Goal: Task Accomplishment & Management: Use online tool/utility

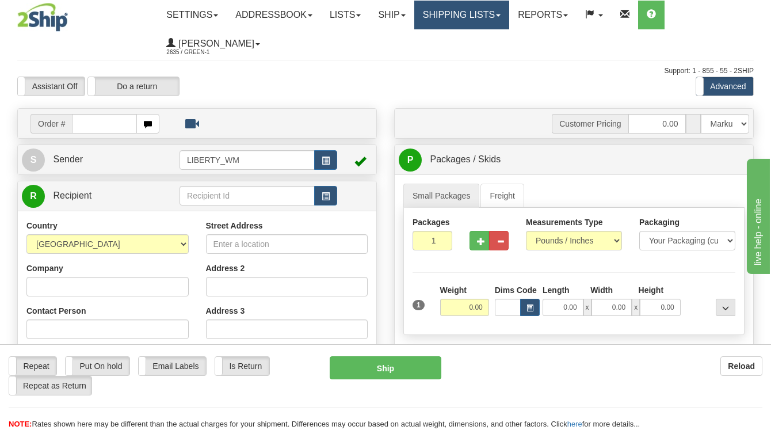
click at [501, 16] on link "Shipping lists" at bounding box center [461, 15] width 95 height 29
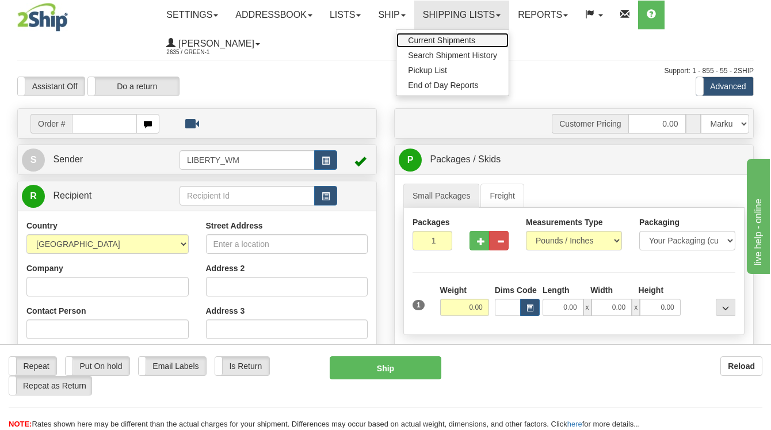
click at [468, 41] on span "Current Shipments" at bounding box center [441, 40] width 67 height 9
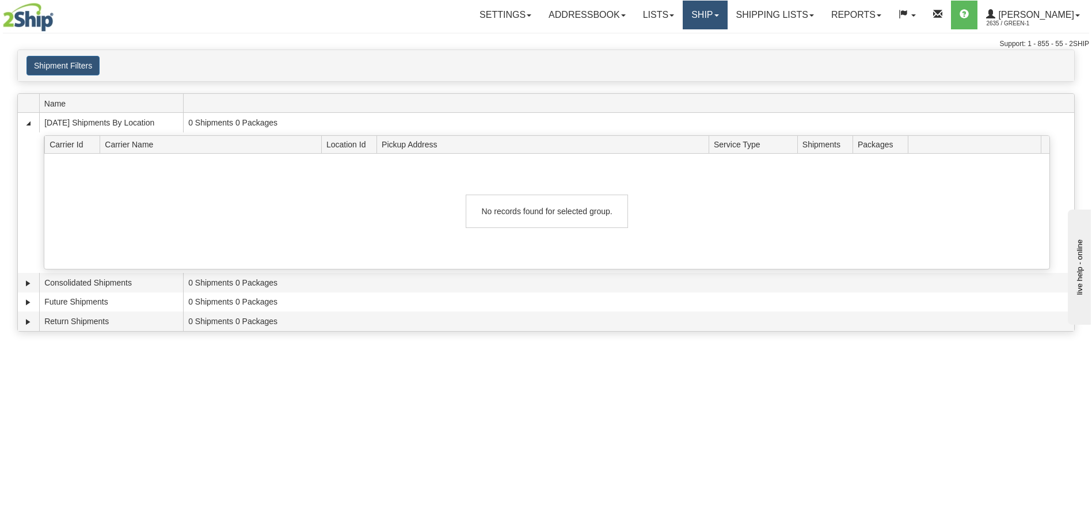
click at [725, 16] on link "Ship" at bounding box center [705, 15] width 44 height 29
click at [694, 58] on span "OnHold / Order Queue" at bounding box center [674, 55] width 81 height 9
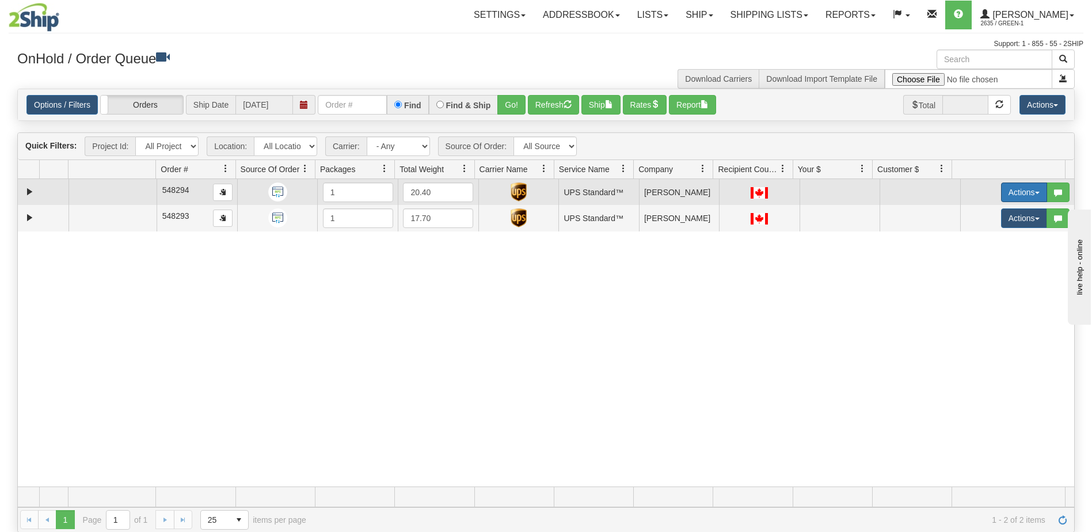
click at [1026, 195] on button "Actions" at bounding box center [1024, 192] width 46 height 20
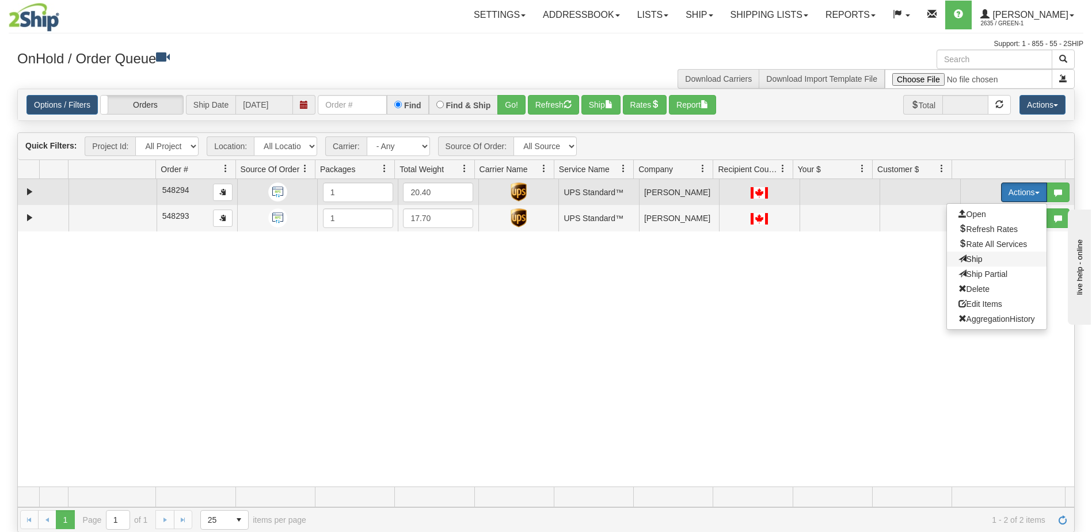
click at [965, 260] on span "Ship" at bounding box center [970, 258] width 24 height 9
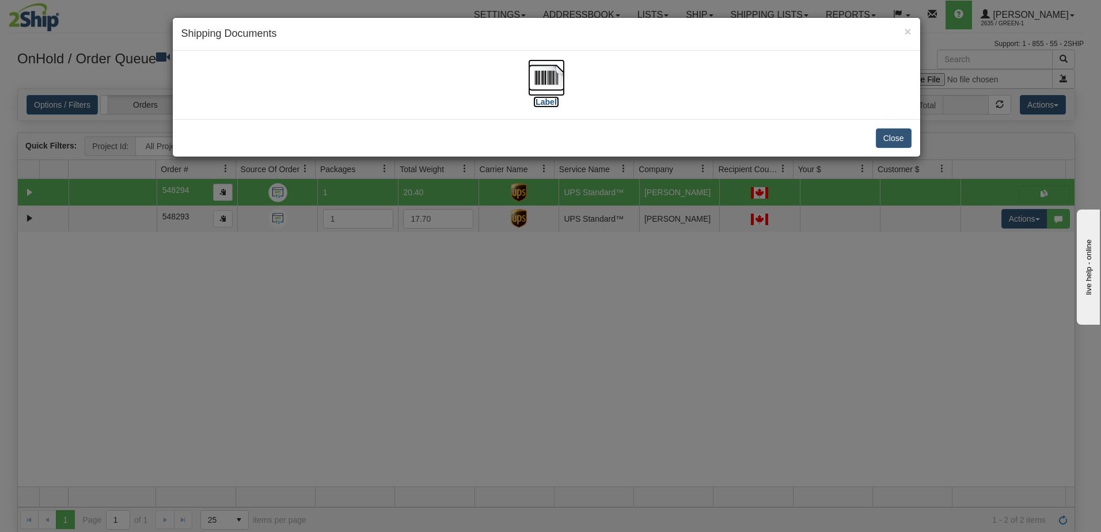
click at [544, 102] on label "[Label]" at bounding box center [546, 102] width 26 height 12
click at [894, 142] on button "Close" at bounding box center [894, 138] width 36 height 20
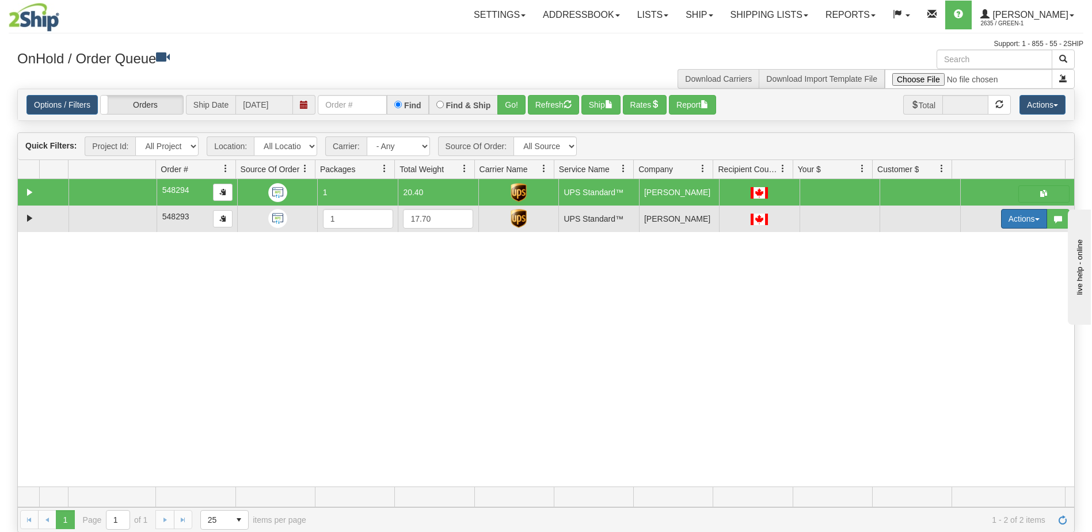
click at [1019, 220] on button "Actions" at bounding box center [1024, 219] width 46 height 20
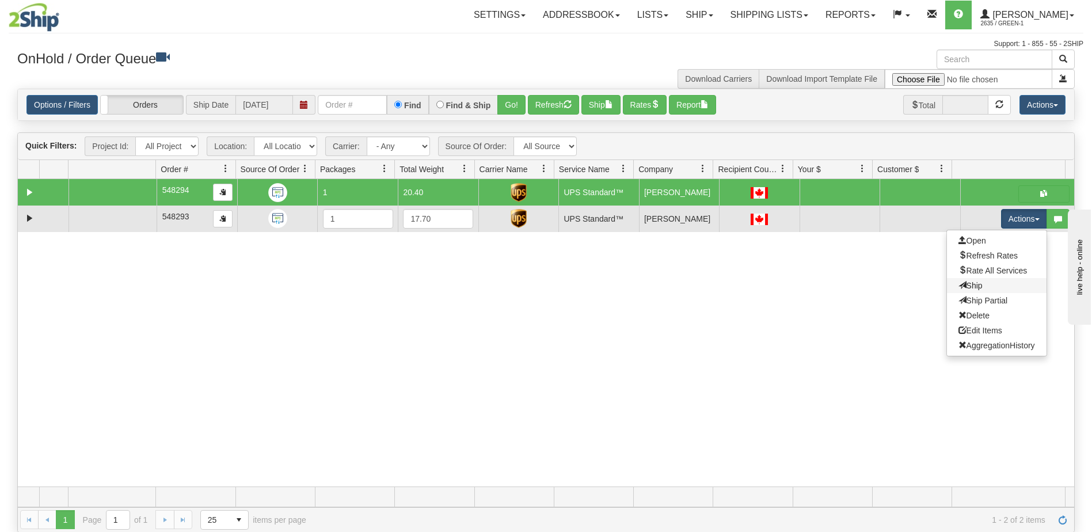
click at [974, 288] on link "Ship" at bounding box center [997, 285] width 100 height 15
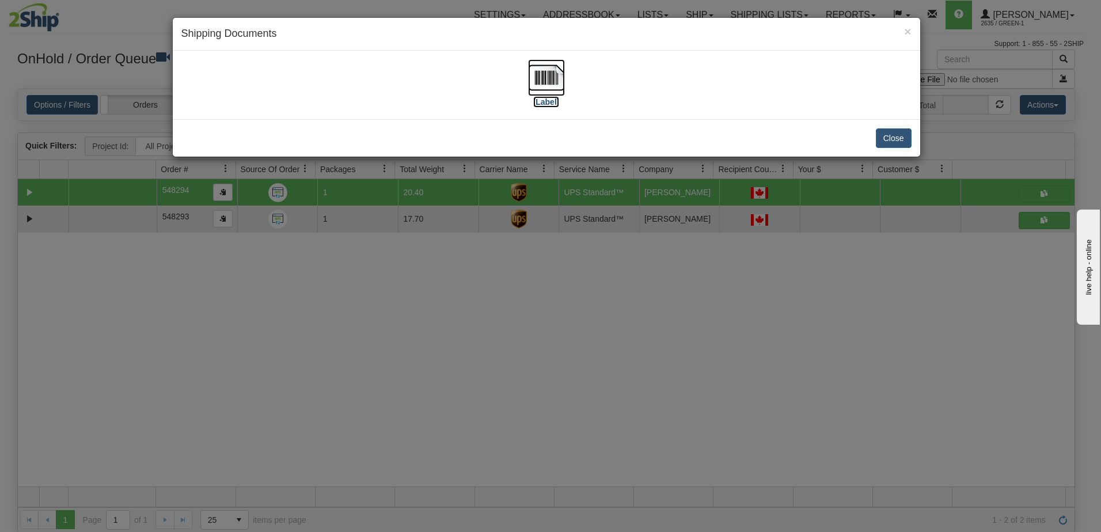
click at [547, 103] on label "[Label]" at bounding box center [546, 102] width 26 height 12
click at [892, 136] on button "Close" at bounding box center [894, 138] width 36 height 20
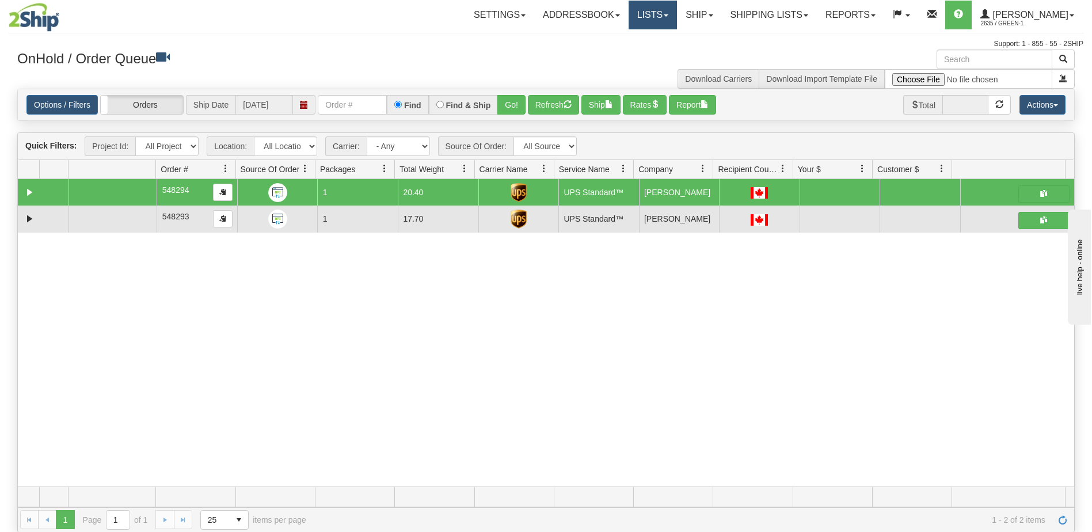
click at [677, 17] on link "Lists" at bounding box center [653, 15] width 48 height 29
click at [721, 10] on link "Ship" at bounding box center [699, 15] width 44 height 29
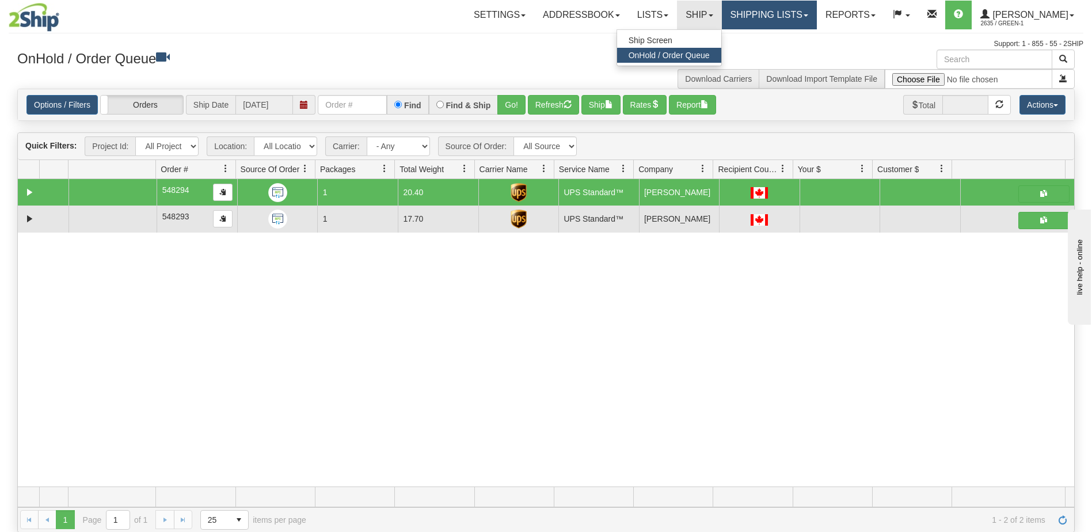
click at [783, 18] on link "Shipping lists" at bounding box center [769, 15] width 95 height 29
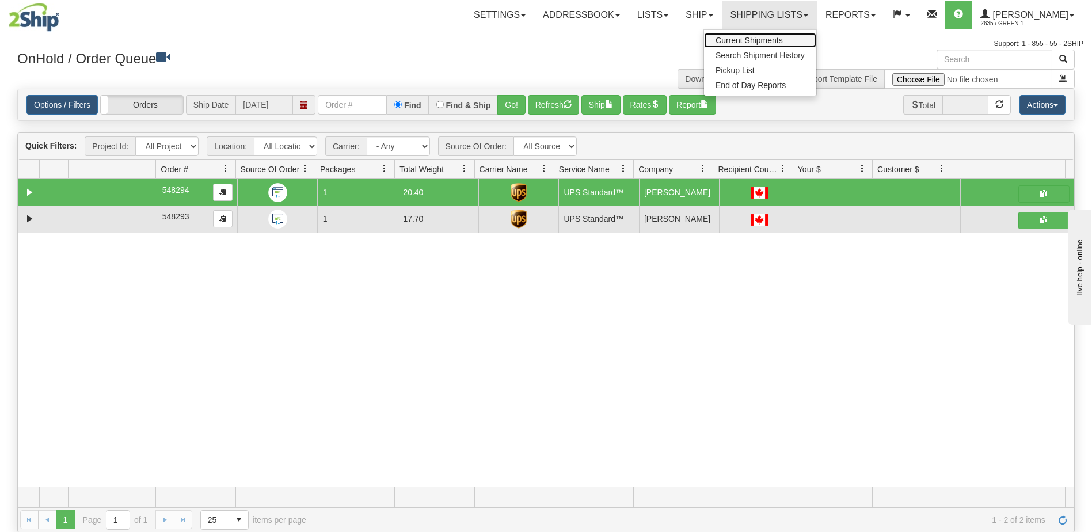
click at [783, 43] on span "Current Shipments" at bounding box center [748, 40] width 67 height 9
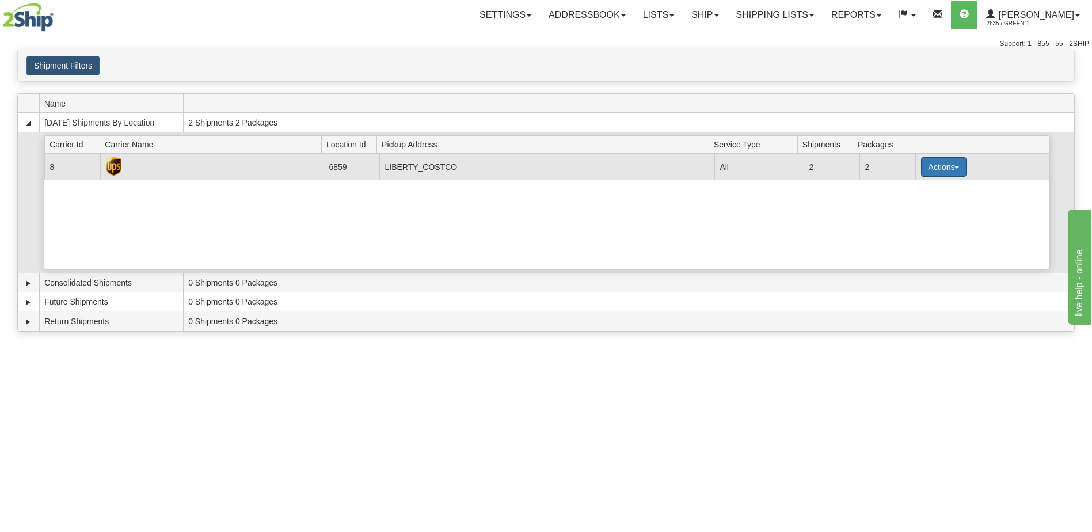
click at [954, 169] on button "Actions" at bounding box center [944, 167] width 46 height 20
click at [912, 220] on span "Pickup" at bounding box center [900, 218] width 31 height 8
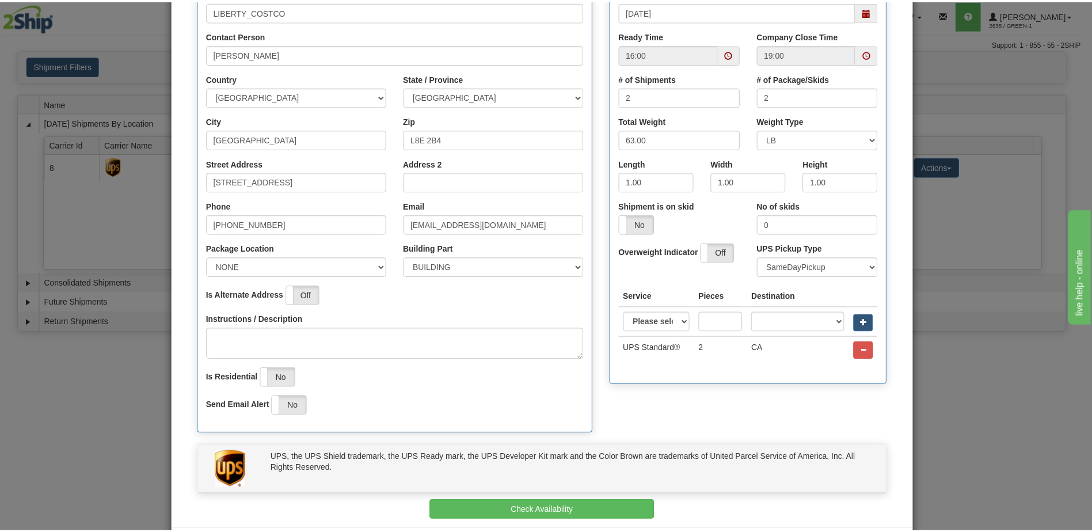
scroll to position [215, 0]
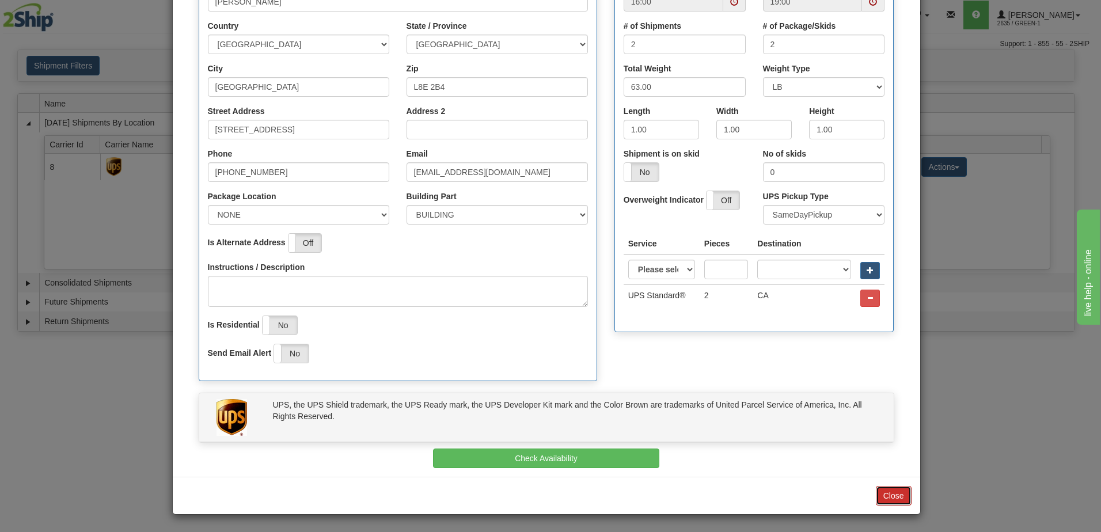
click at [888, 498] on button "Close" at bounding box center [894, 496] width 36 height 20
